Goal: Information Seeking & Learning: Learn about a topic

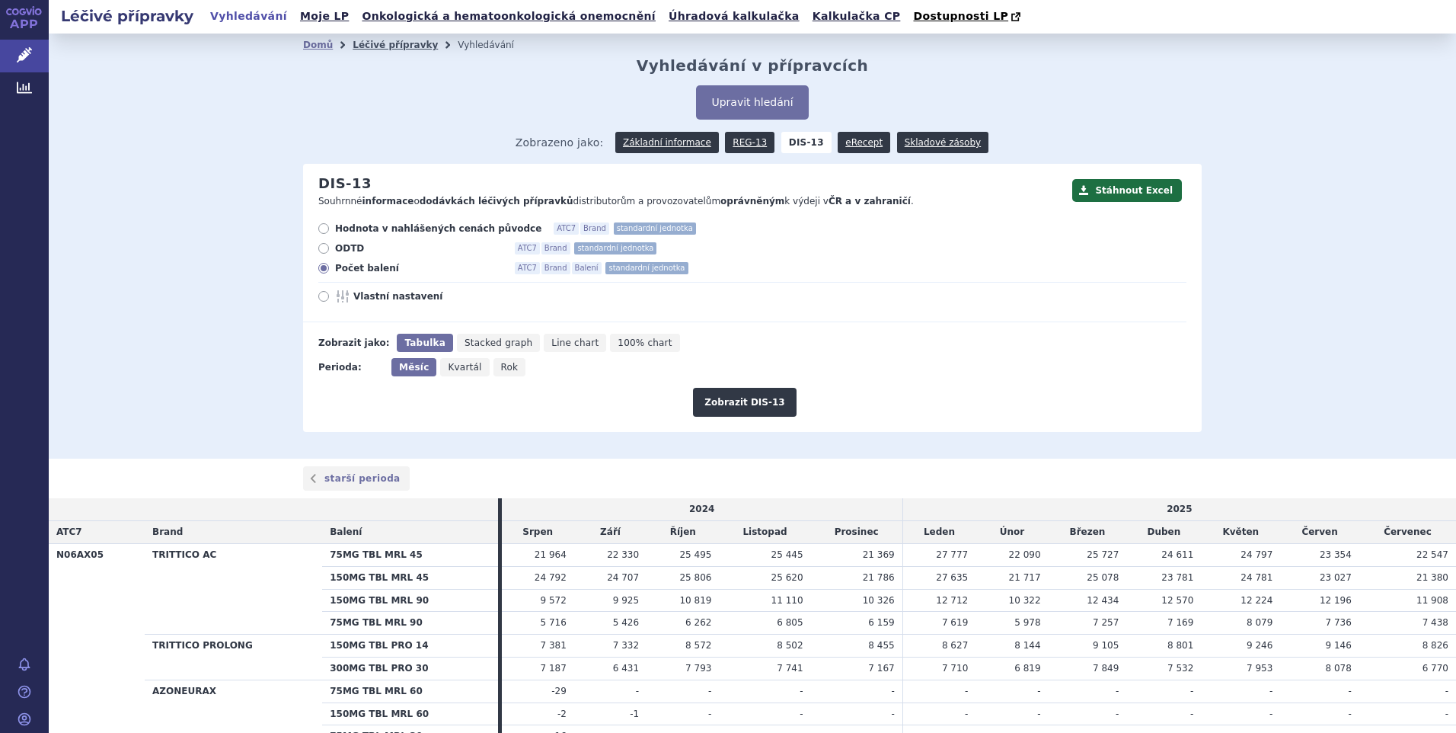
click at [385, 44] on link "Léčivé přípravky" at bounding box center [395, 45] width 85 height 11
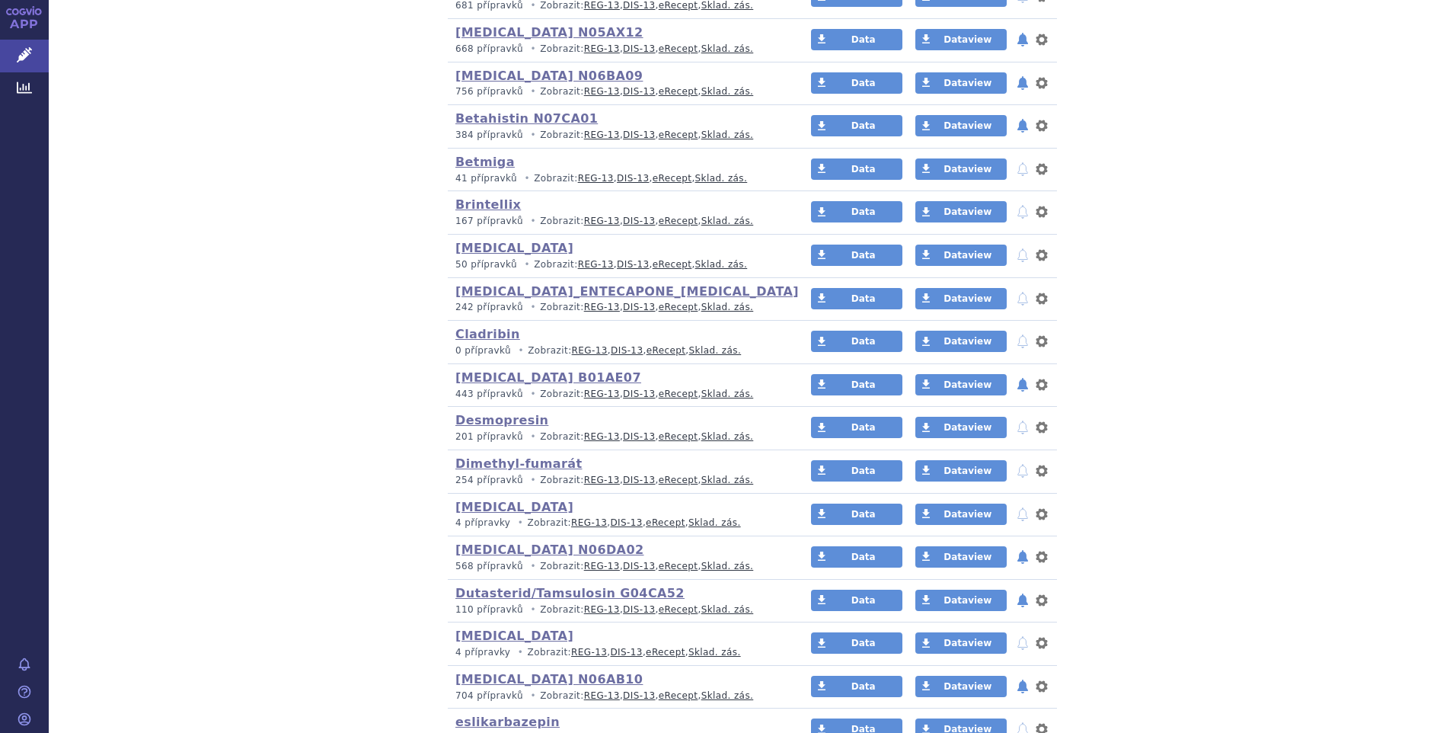
scroll to position [762, 0]
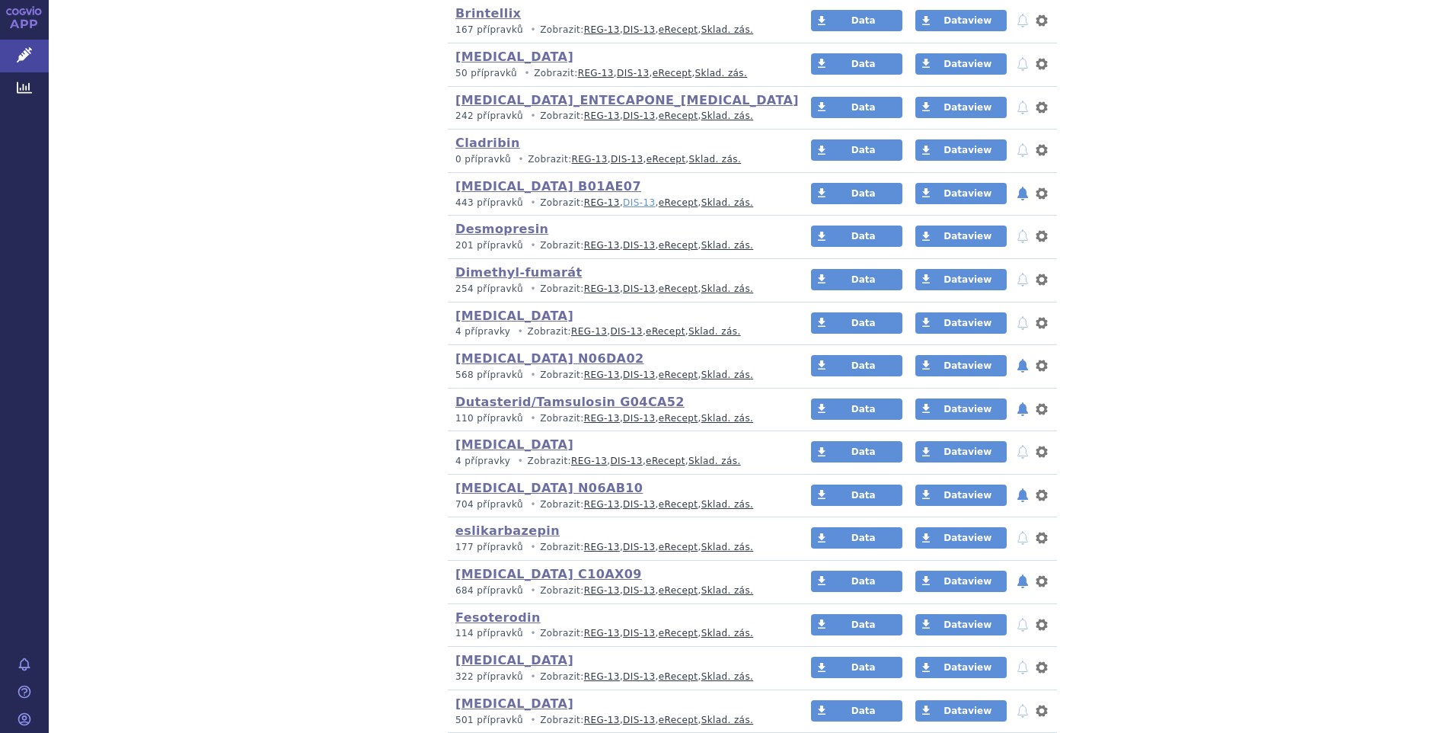
click at [625, 202] on link "DIS-13" at bounding box center [639, 202] width 32 height 11
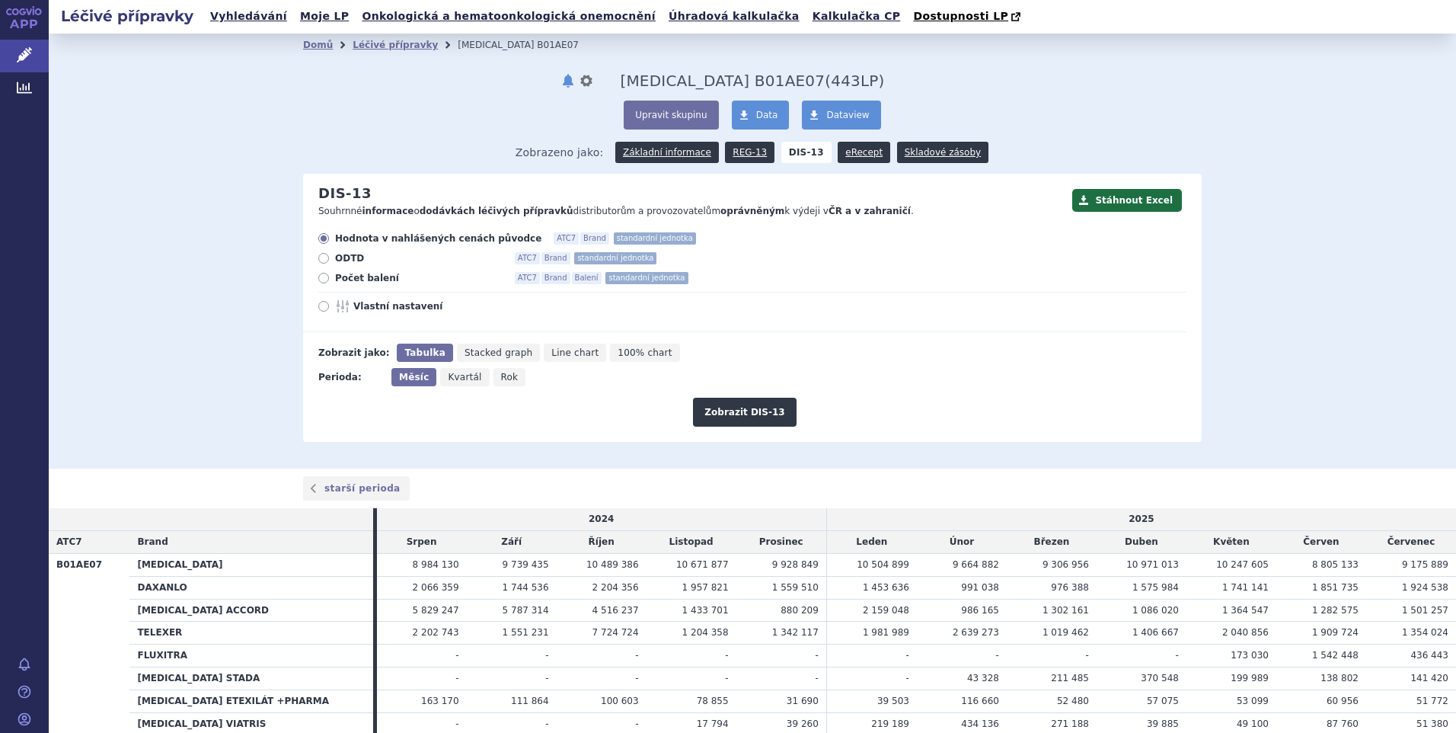
scroll to position [76, 0]
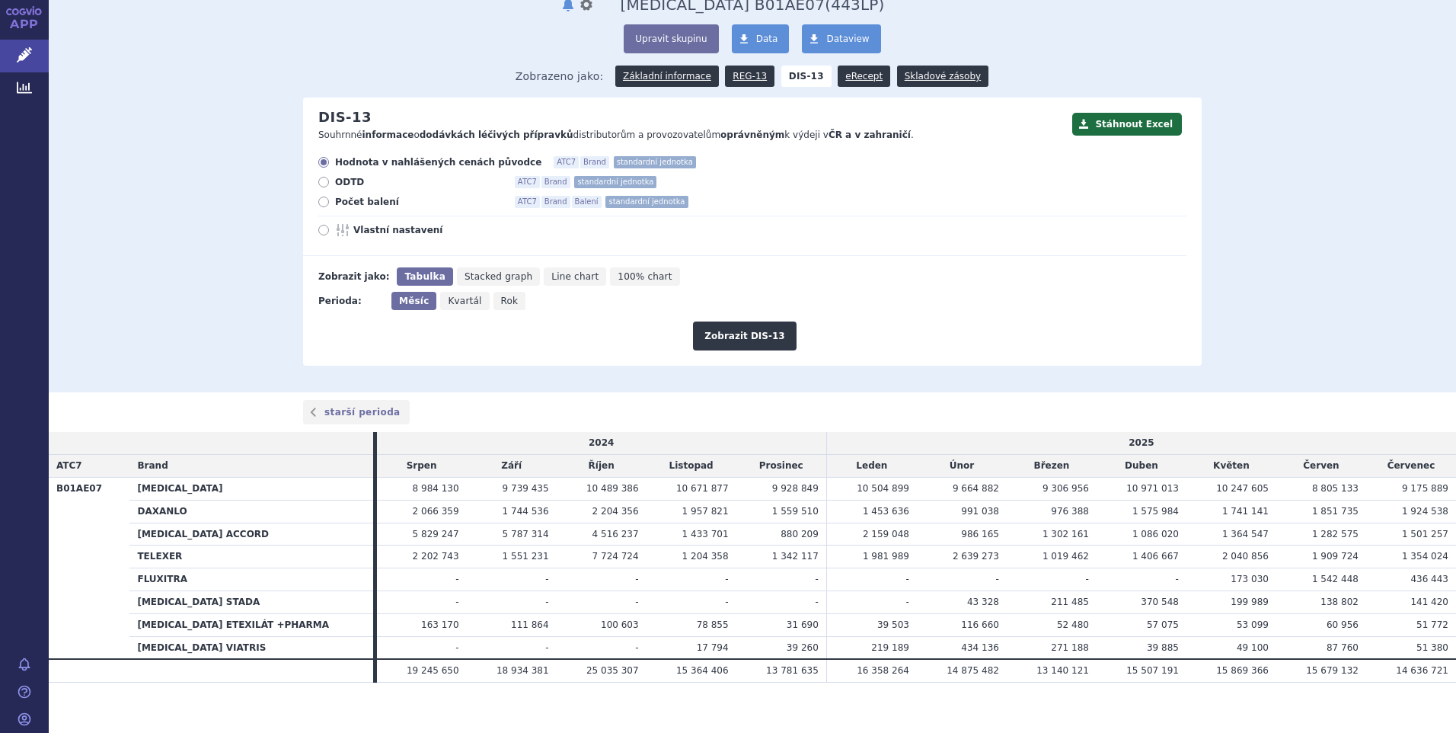
click at [321, 204] on icon at bounding box center [323, 202] width 11 height 11
click at [321, 204] on input "Počet balení ATC7 Brand Balení standardní jednotka" at bounding box center [325, 204] width 10 height 10
radio input "true"
click at [721, 334] on button "Zobrazit DIS-13" at bounding box center [744, 335] width 103 height 29
